Goal: Task Accomplishment & Management: Use online tool/utility

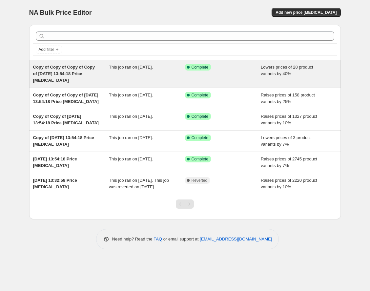
click at [253, 71] on div "Success Complete Complete" at bounding box center [223, 74] width 76 height 20
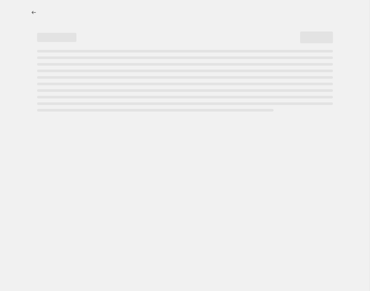
select select "percentage"
select select "remove"
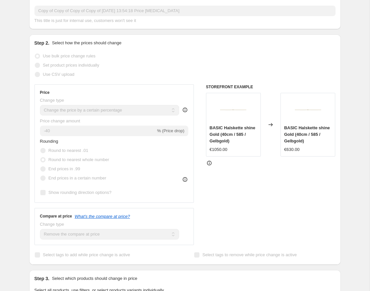
scroll to position [85, 0]
